Goal: Check status: Check status

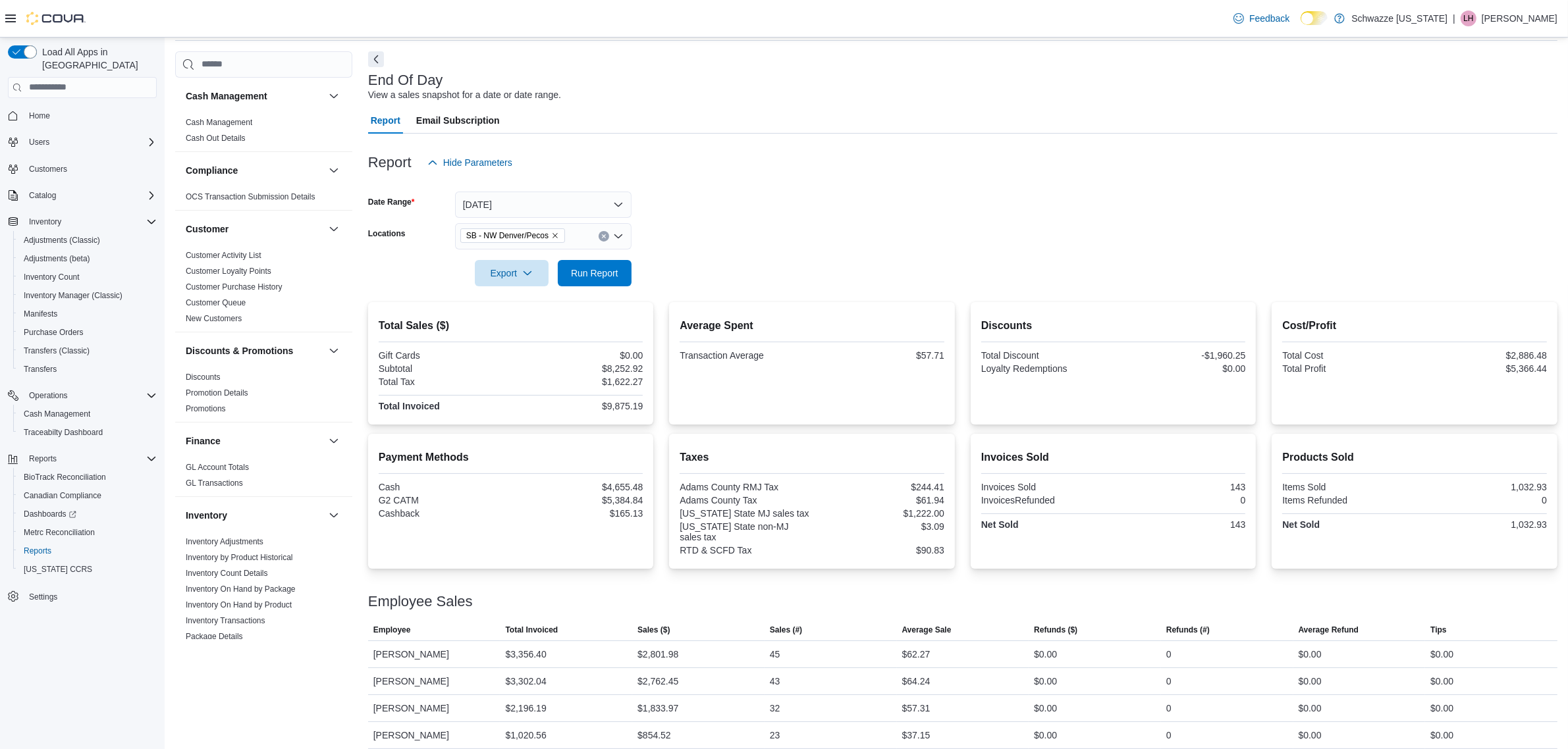
scroll to position [60, 0]
